Goal: Task Accomplishment & Management: Use online tool/utility

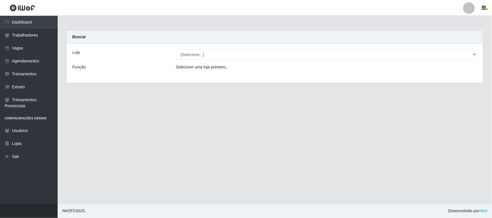
select select "420"
click at [176, 50] on select "[Selecione...] Nordestão - [GEOGRAPHIC_DATA]" at bounding box center [326, 55] width 301 height 10
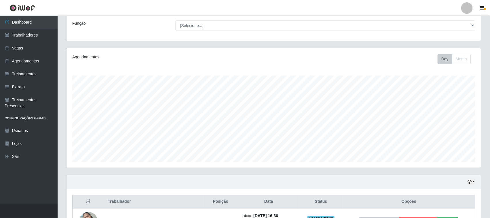
scroll to position [88, 0]
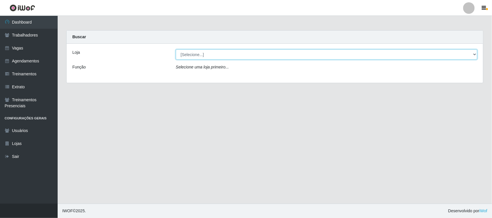
click at [375, 56] on select "[Selecione...] Nordestão - [GEOGRAPHIC_DATA]" at bounding box center [326, 55] width 301 height 10
select select "420"
click at [176, 50] on select "[Selecione...] Nordestão - [GEOGRAPHIC_DATA]" at bounding box center [326, 55] width 301 height 10
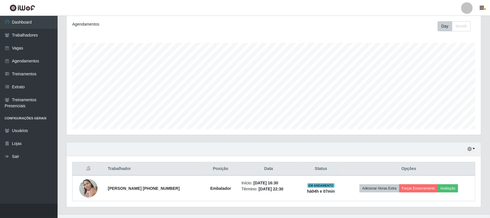
scroll to position [88, 0]
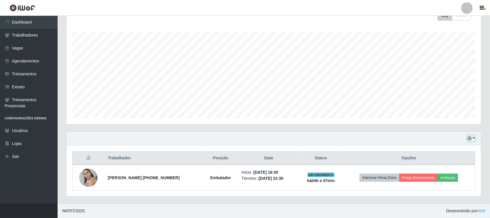
click at [468, 137] on icon "button" at bounding box center [470, 139] width 4 height 4
click at [444, 97] on button "1 dia" at bounding box center [453, 93] width 46 height 12
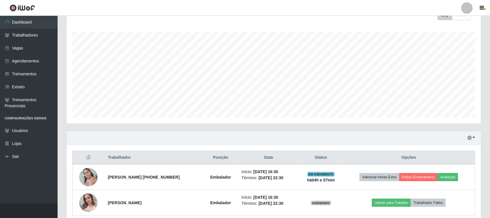
scroll to position [113, 0]
